Goal: Information Seeking & Learning: Learn about a topic

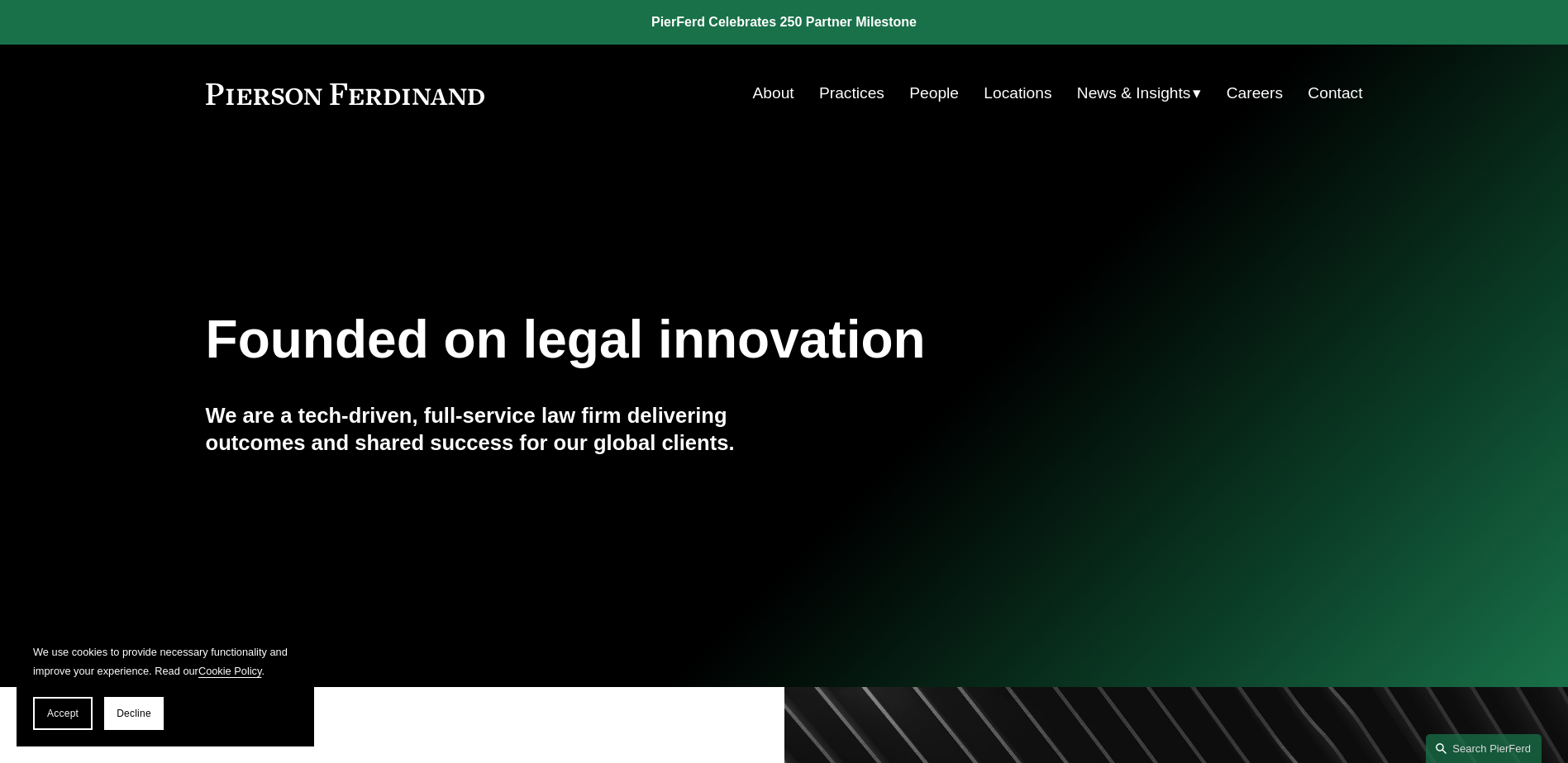
click at [776, 93] on link "About" at bounding box center [774, 93] width 41 height 31
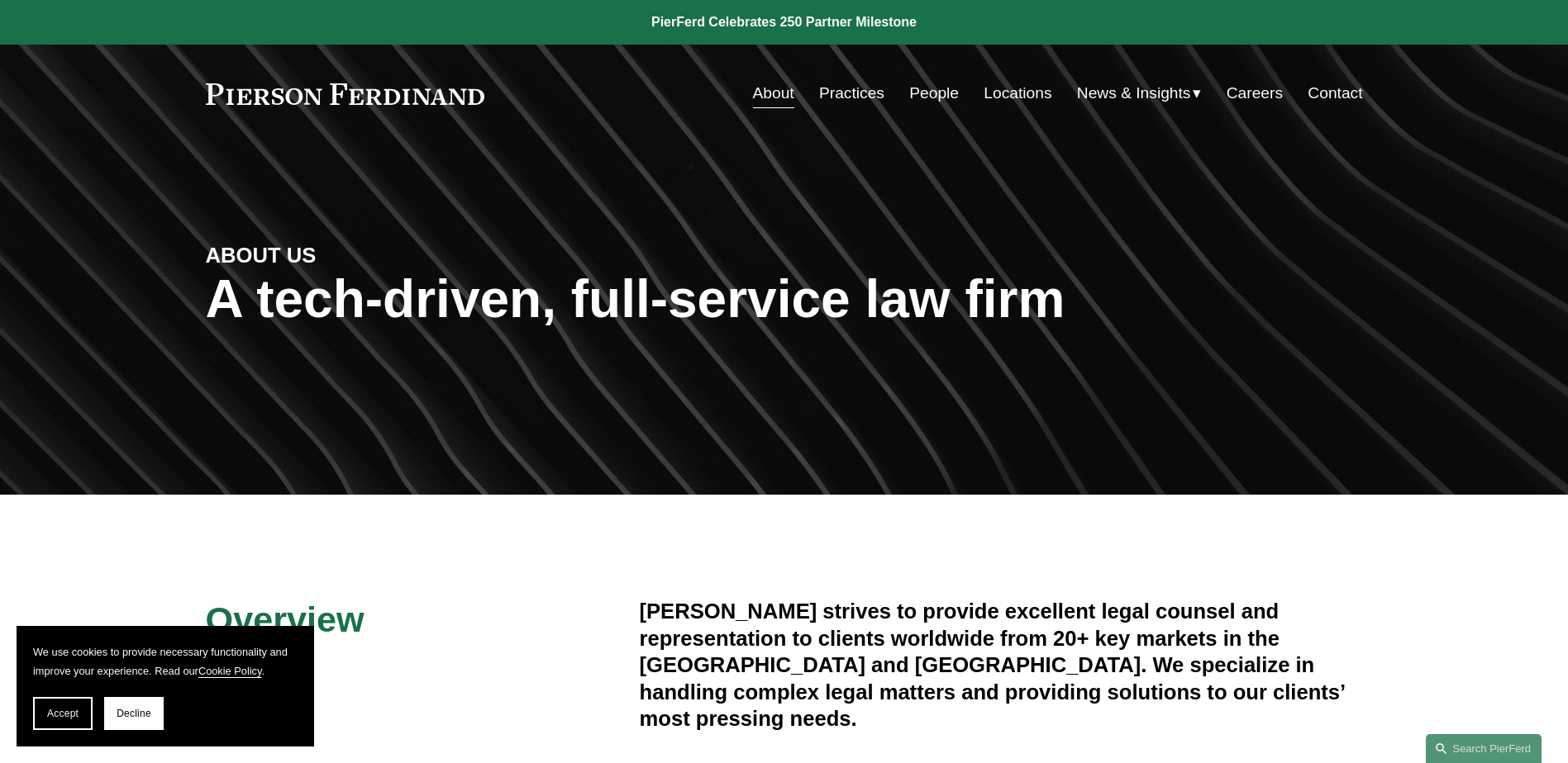
click at [853, 92] on link "Practices" at bounding box center [852, 93] width 65 height 31
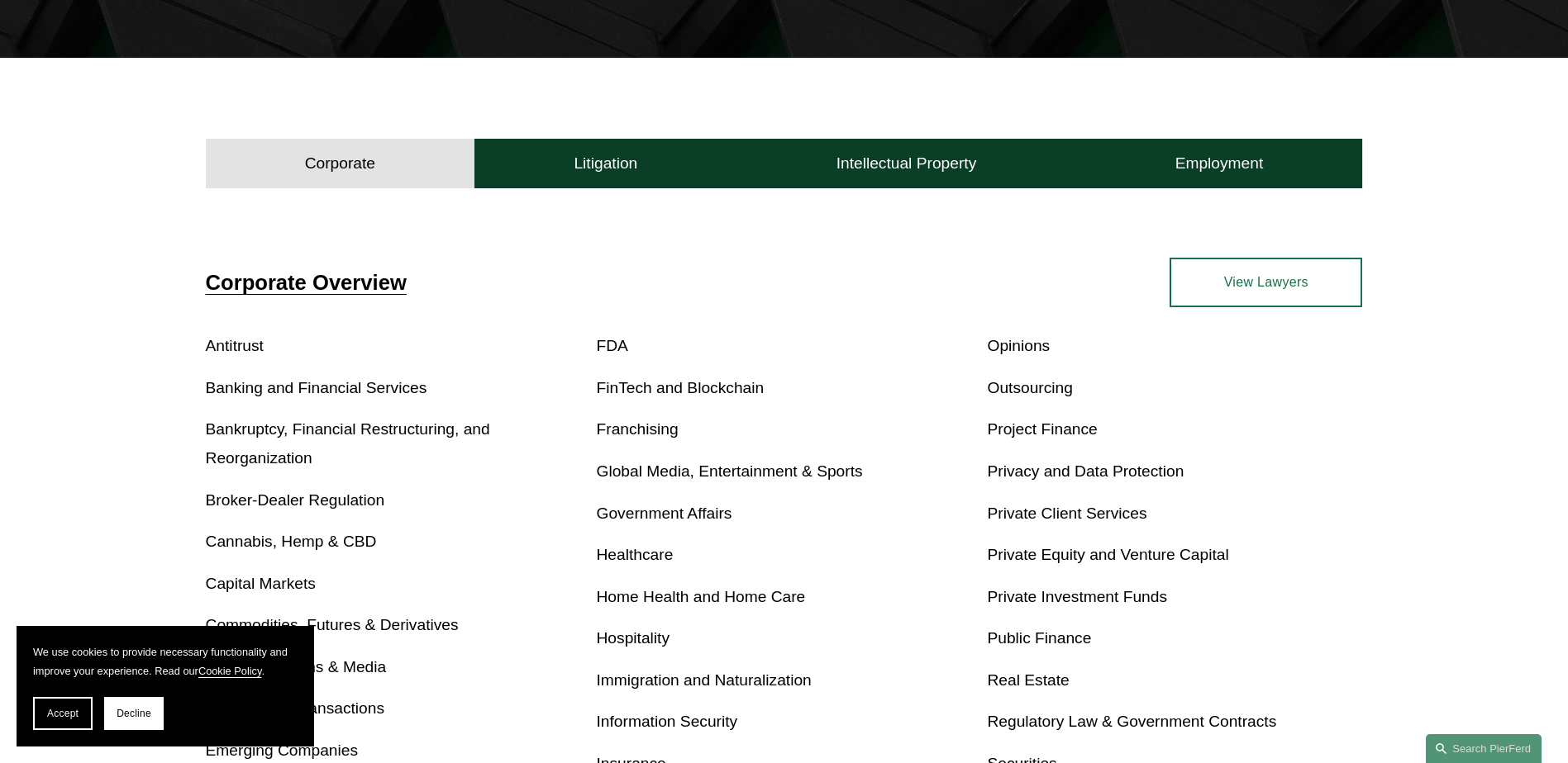
scroll to position [413, 0]
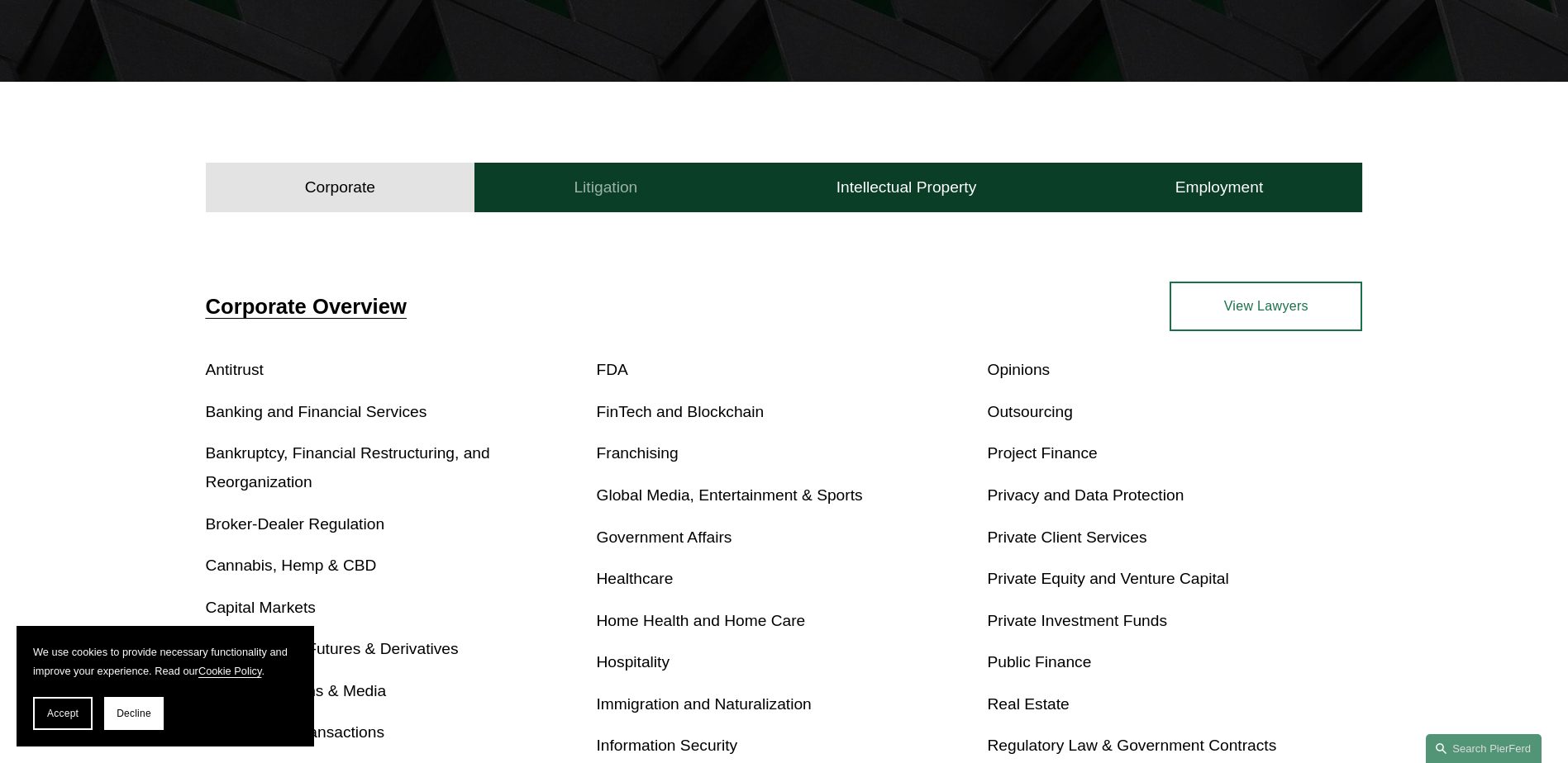
click at [596, 202] on button "Litigation" at bounding box center [605, 187] width 262 height 49
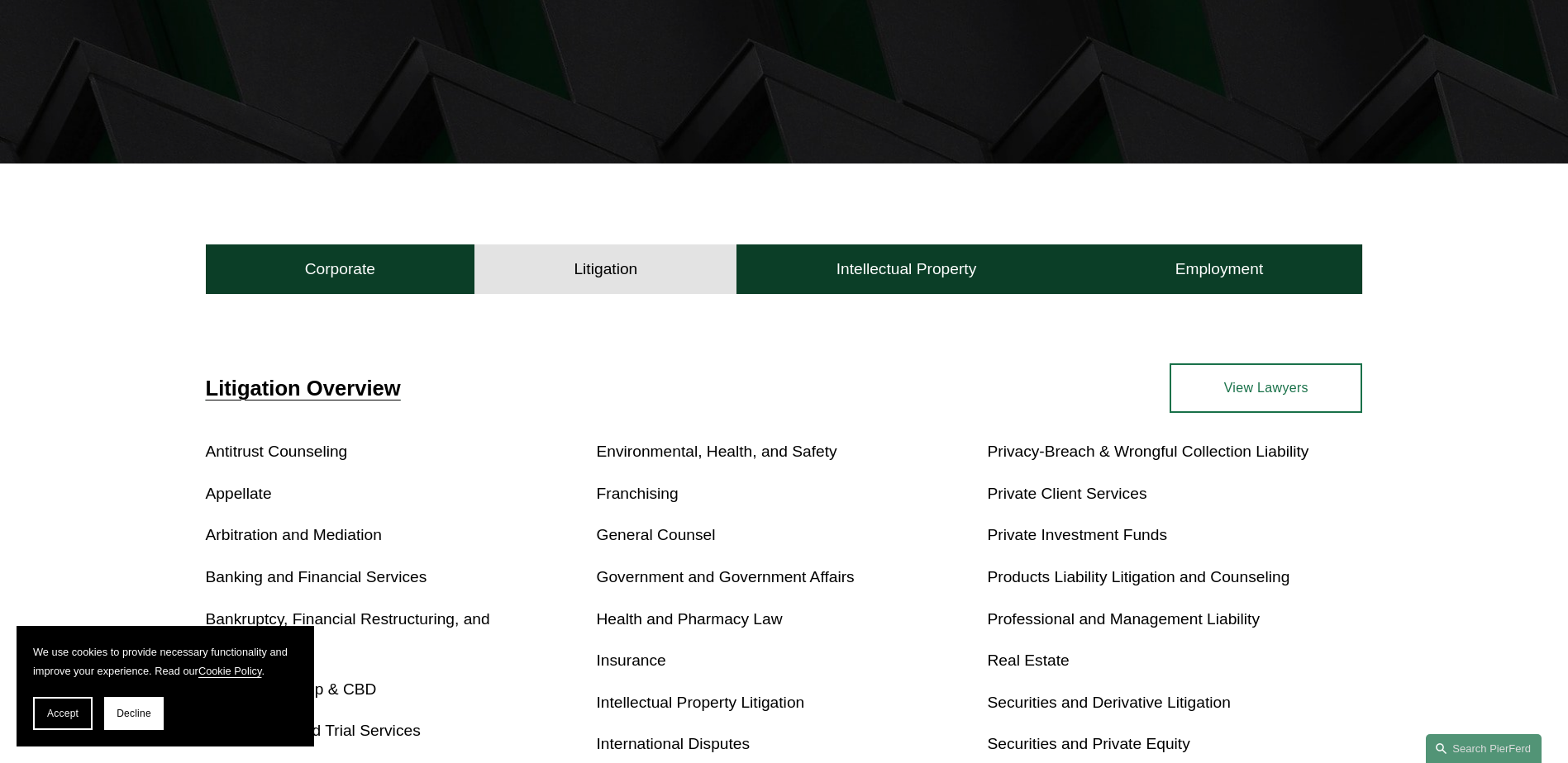
scroll to position [331, 0]
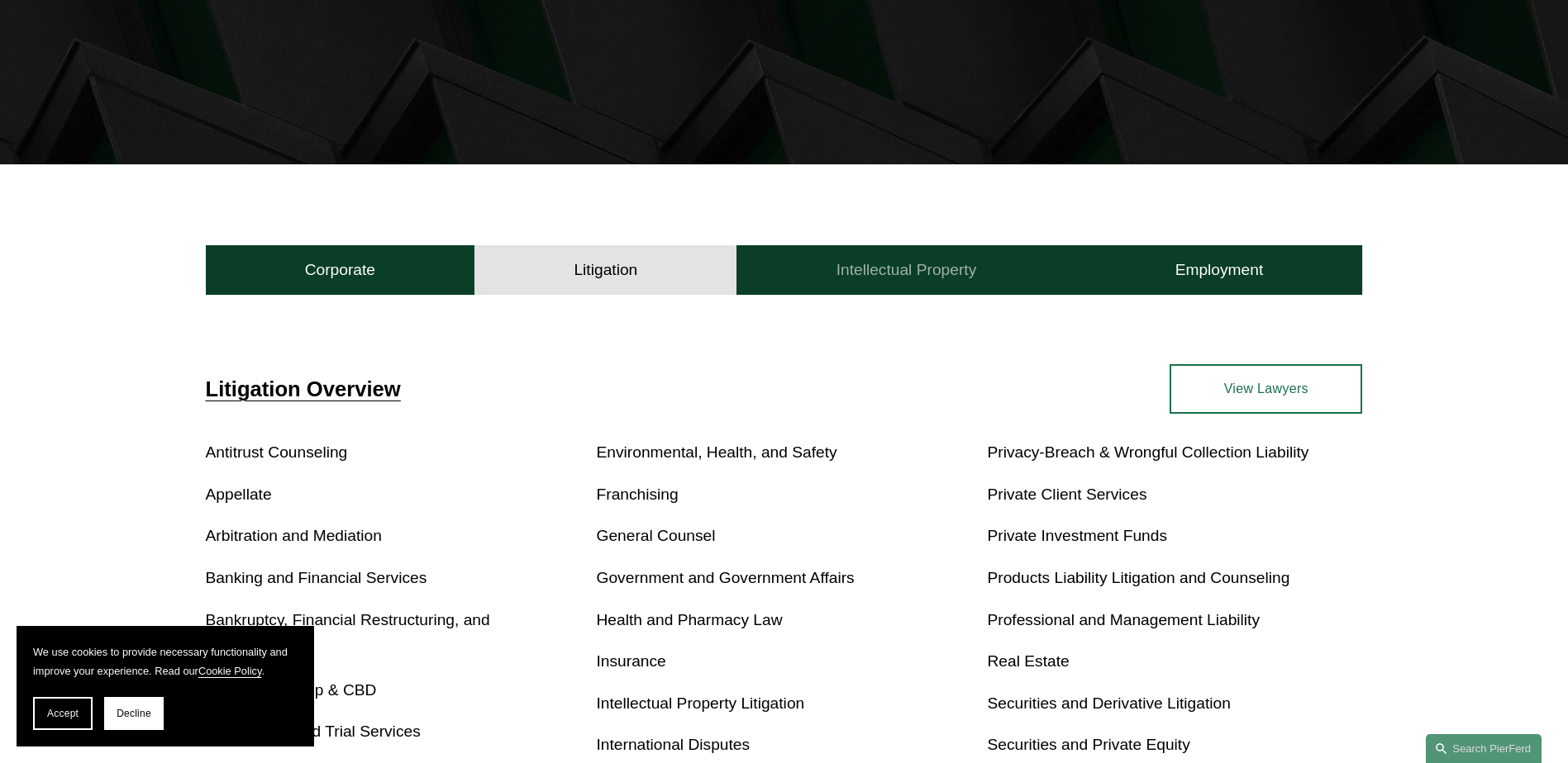
click at [881, 271] on h4 "Intellectual Property" at bounding box center [907, 271] width 141 height 20
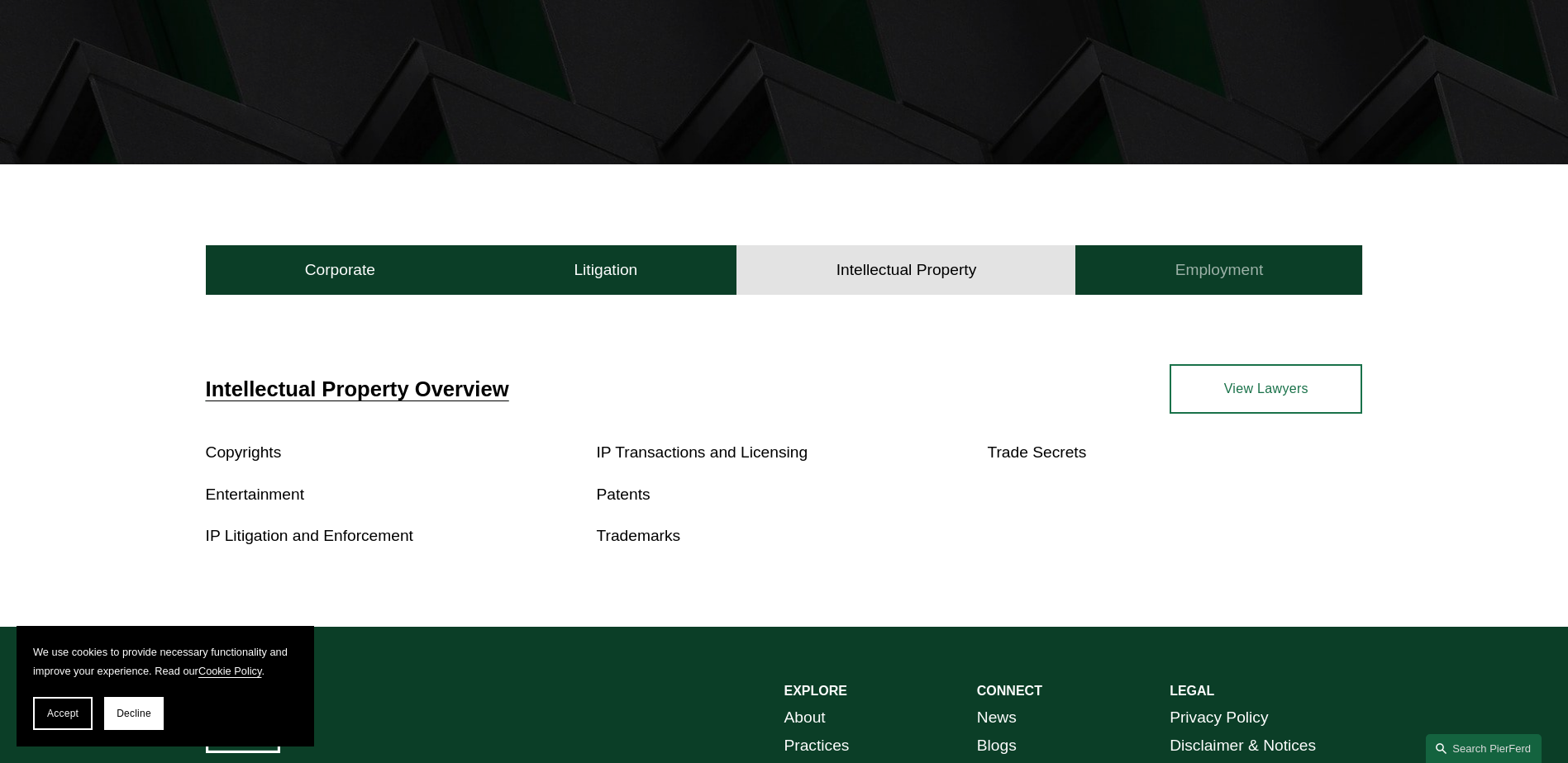
click at [1177, 271] on h4 "Employment" at bounding box center [1220, 271] width 89 height 20
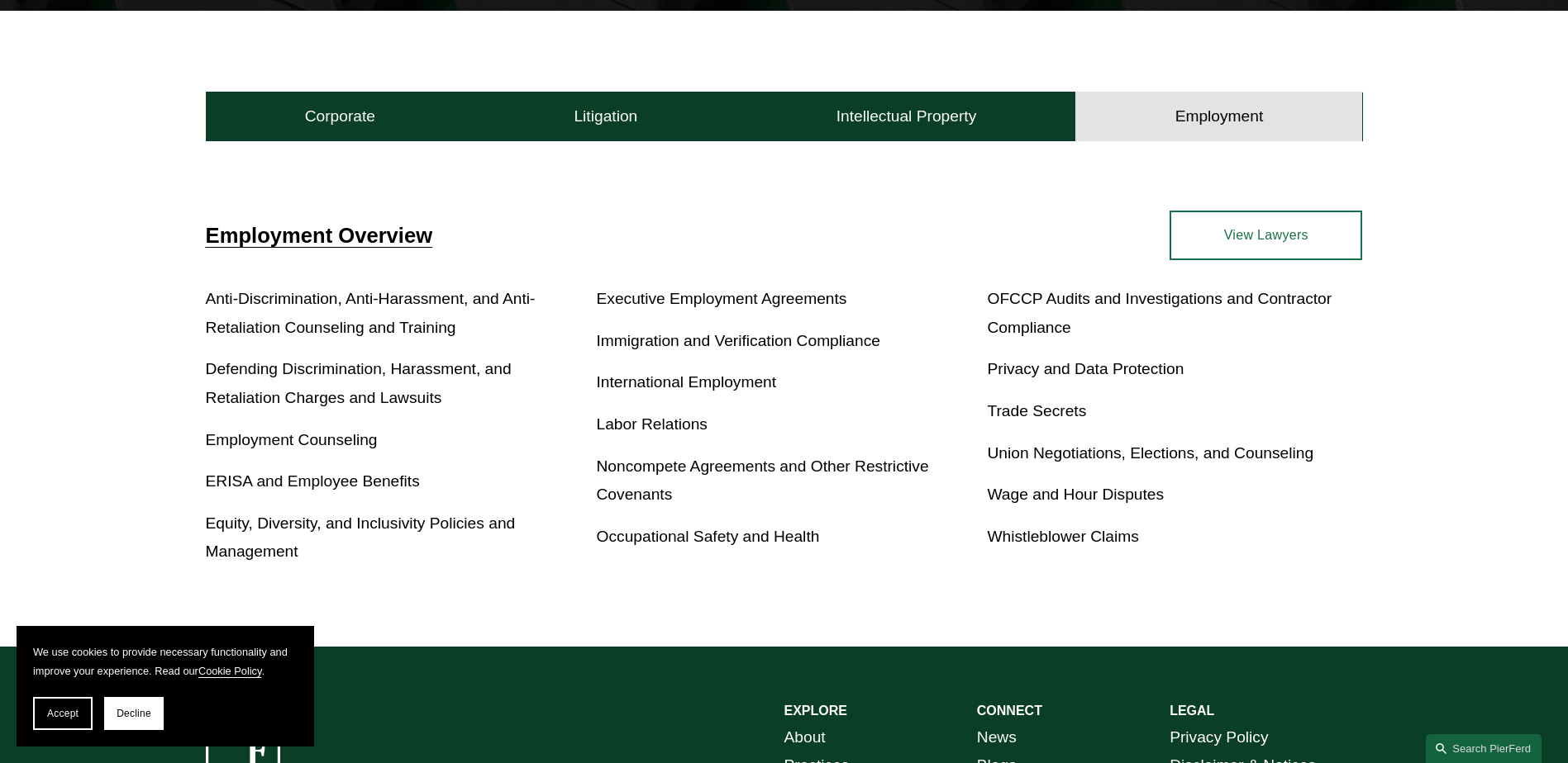
scroll to position [496, 0]
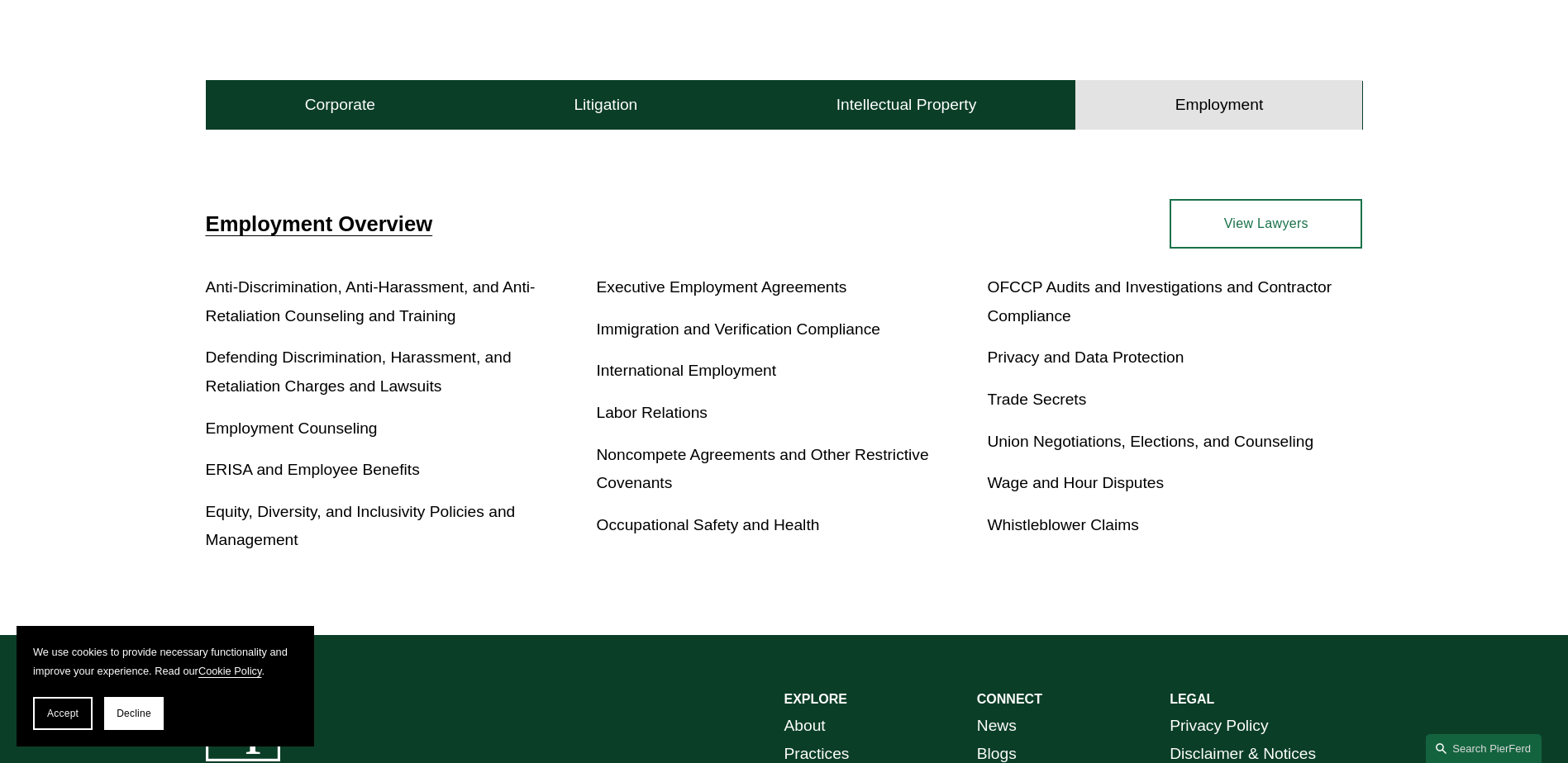
click at [1010, 136] on div "Corporate Overview Antitrust Banking and Financial Services Bankruptcy, Financi…" at bounding box center [784, 383] width 1568 height 506
click at [624, 101] on h4 "Litigation" at bounding box center [606, 105] width 64 height 20
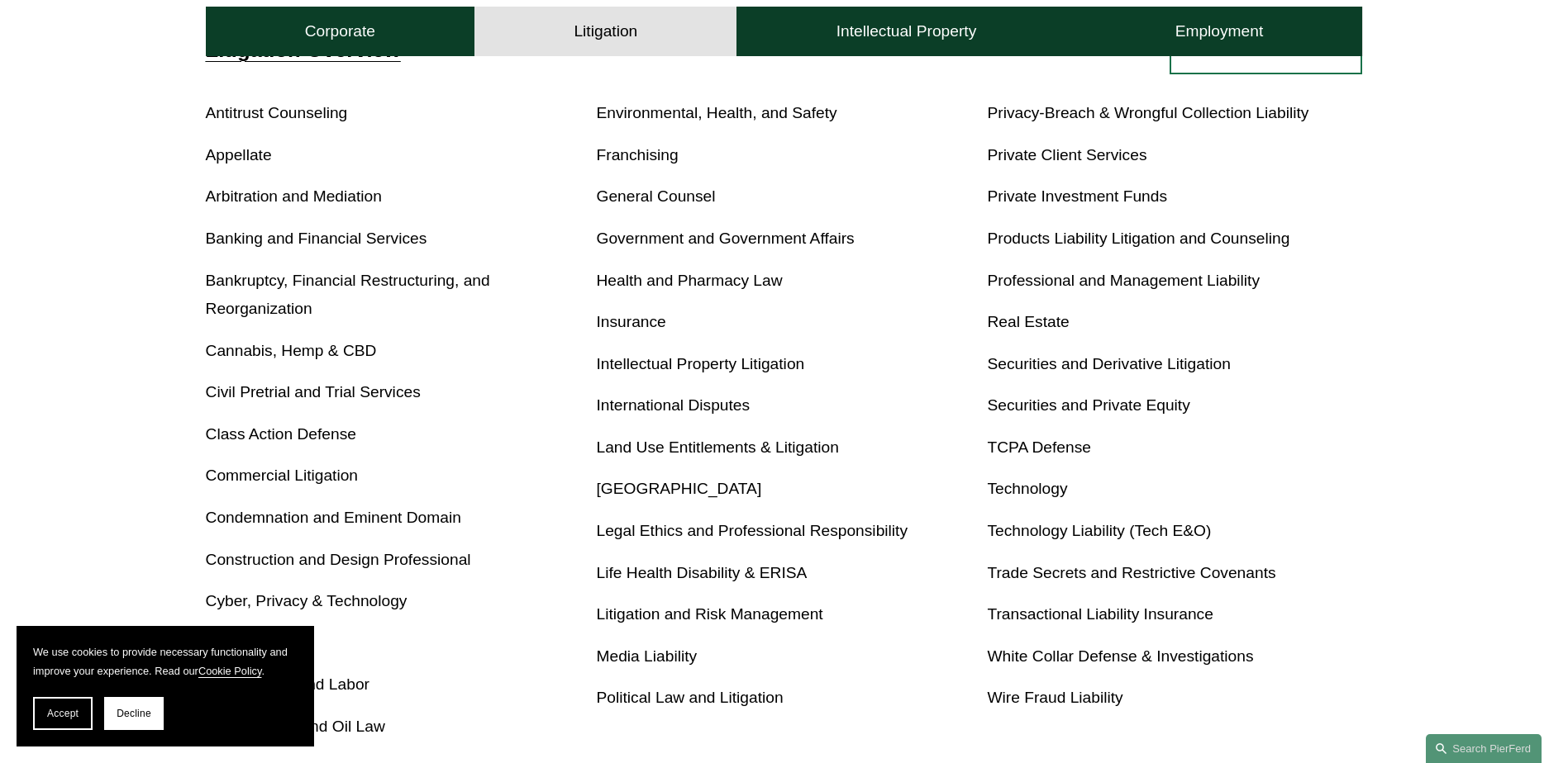
scroll to position [578, 0]
